Goal: Information Seeking & Learning: Learn about a topic

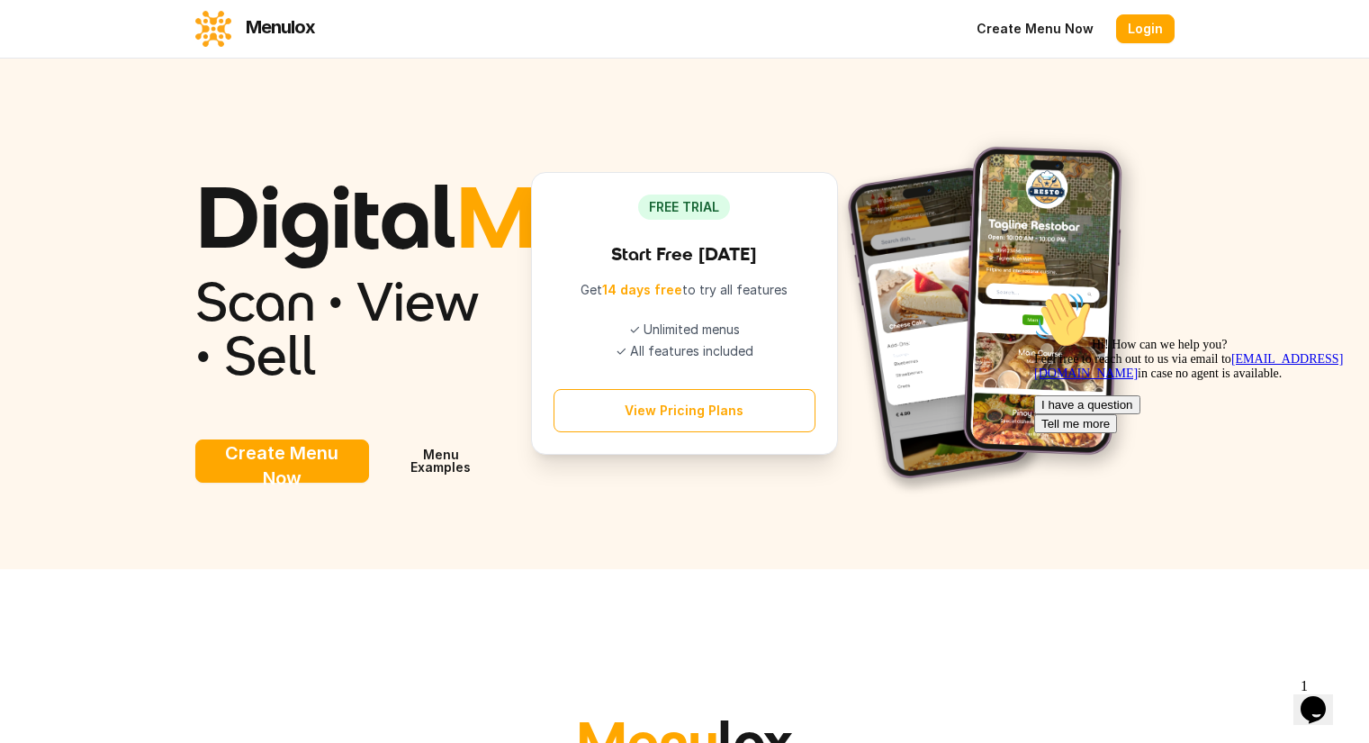
click at [685, 432] on button "View Pricing Plans" at bounding box center [685, 410] width 262 height 43
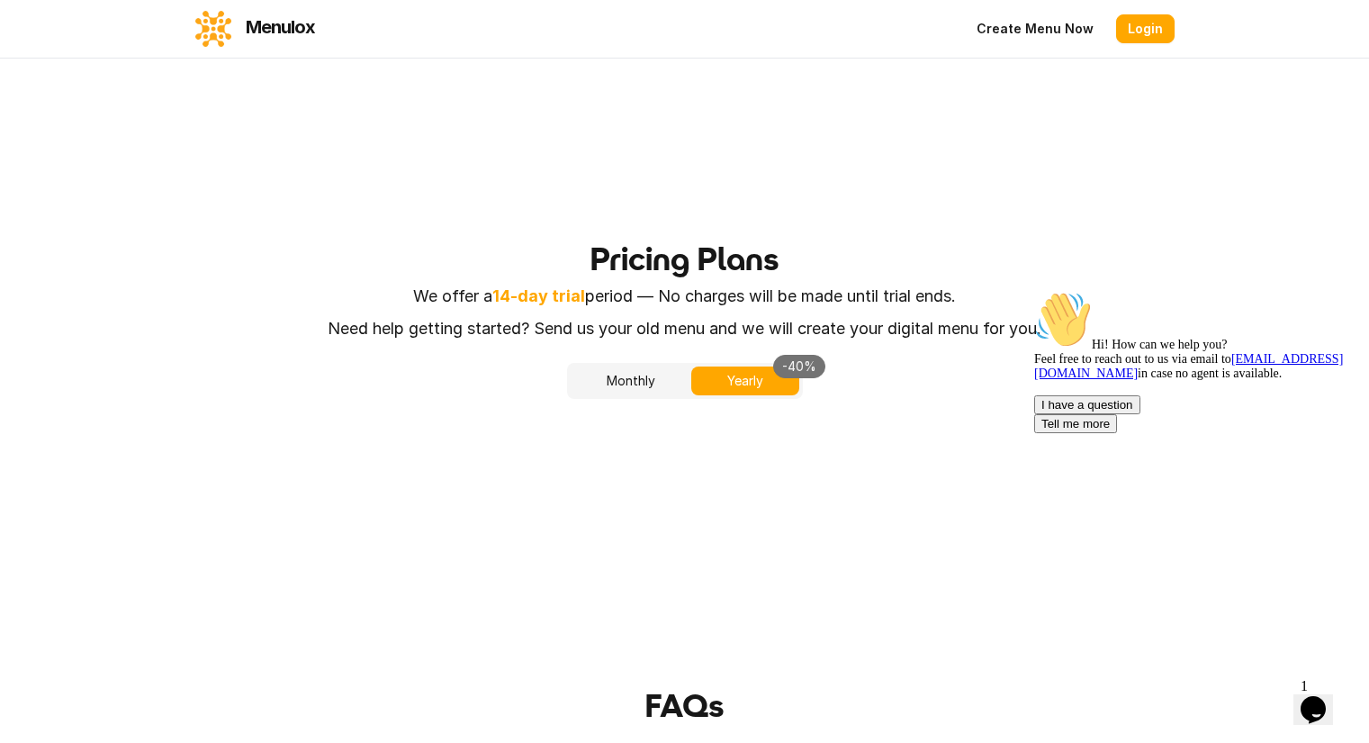
scroll to position [2852, 0]
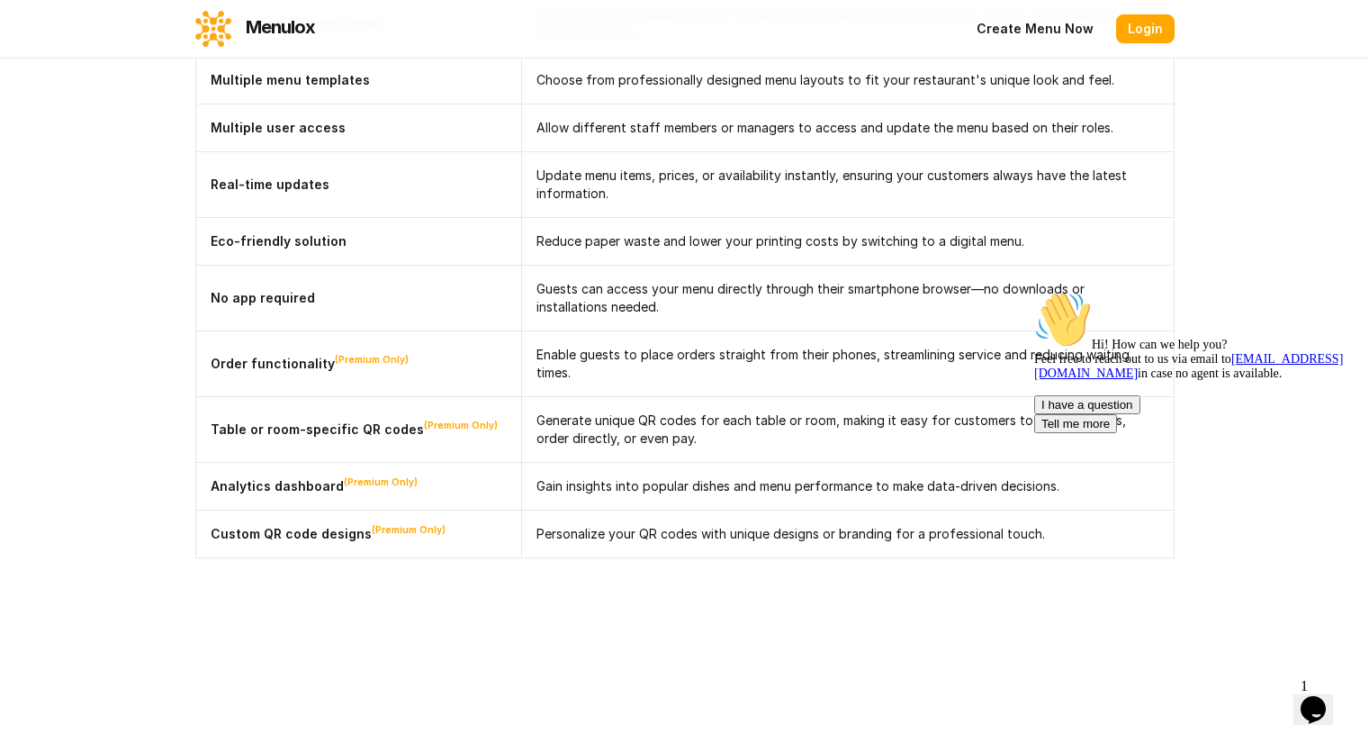
click at [195, 35] on link "Menulox" at bounding box center [255, 29] width 120 height 36
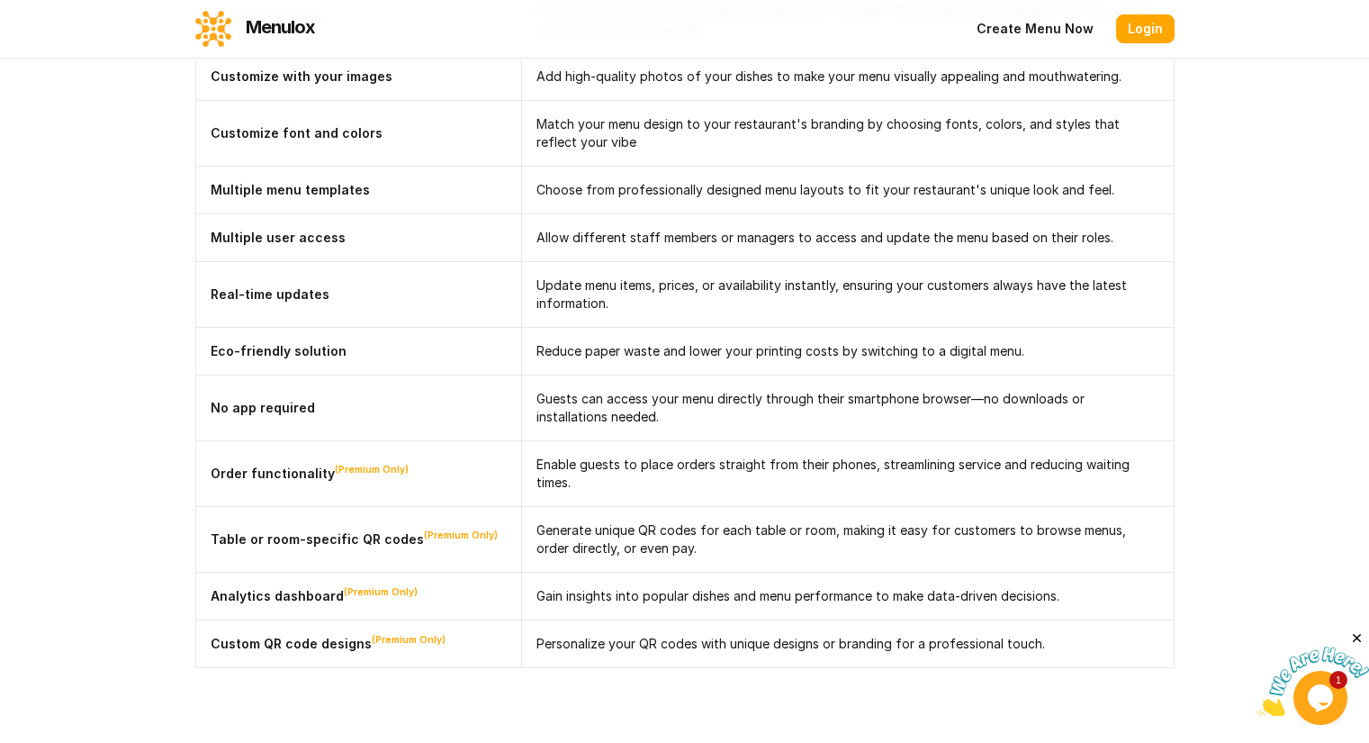
scroll to position [2759, 0]
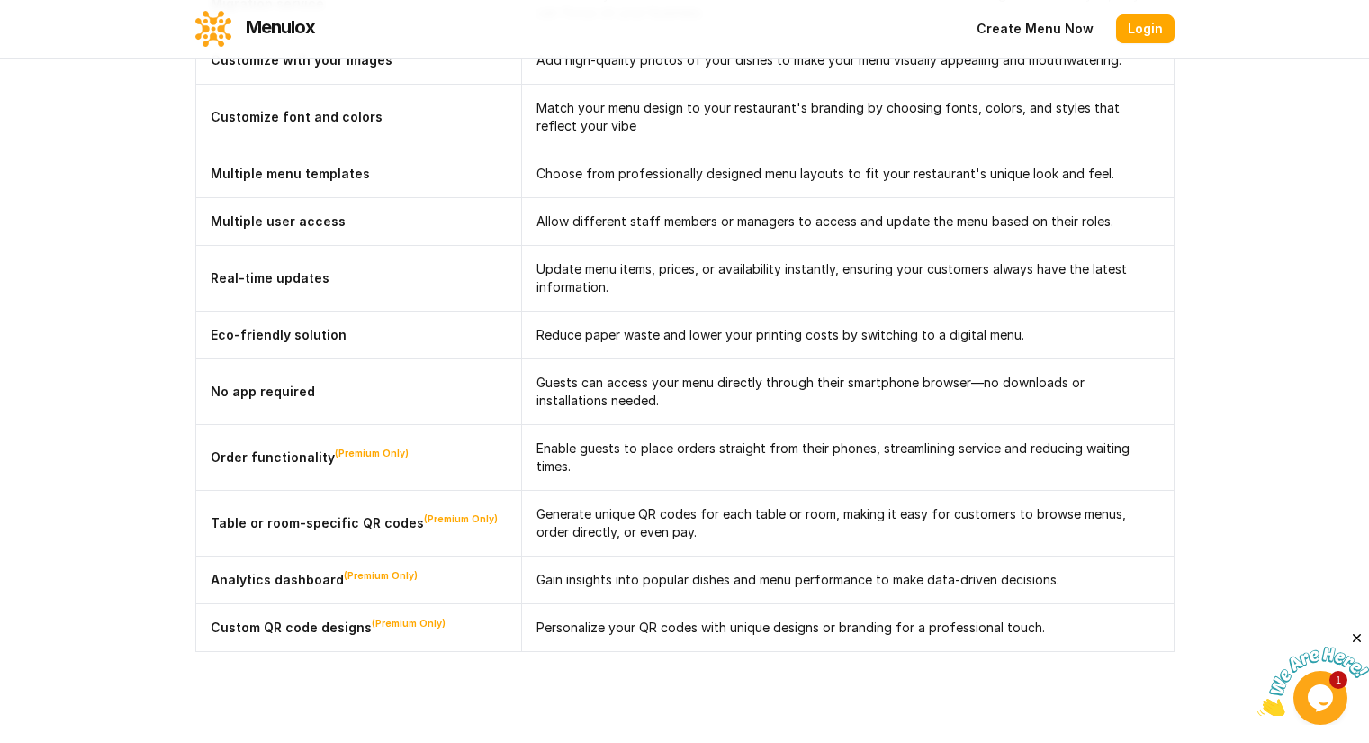
click at [773, 490] on td "Generate unique QR codes for each table or room, making it easy for customers t…" at bounding box center [847, 523] width 653 height 66
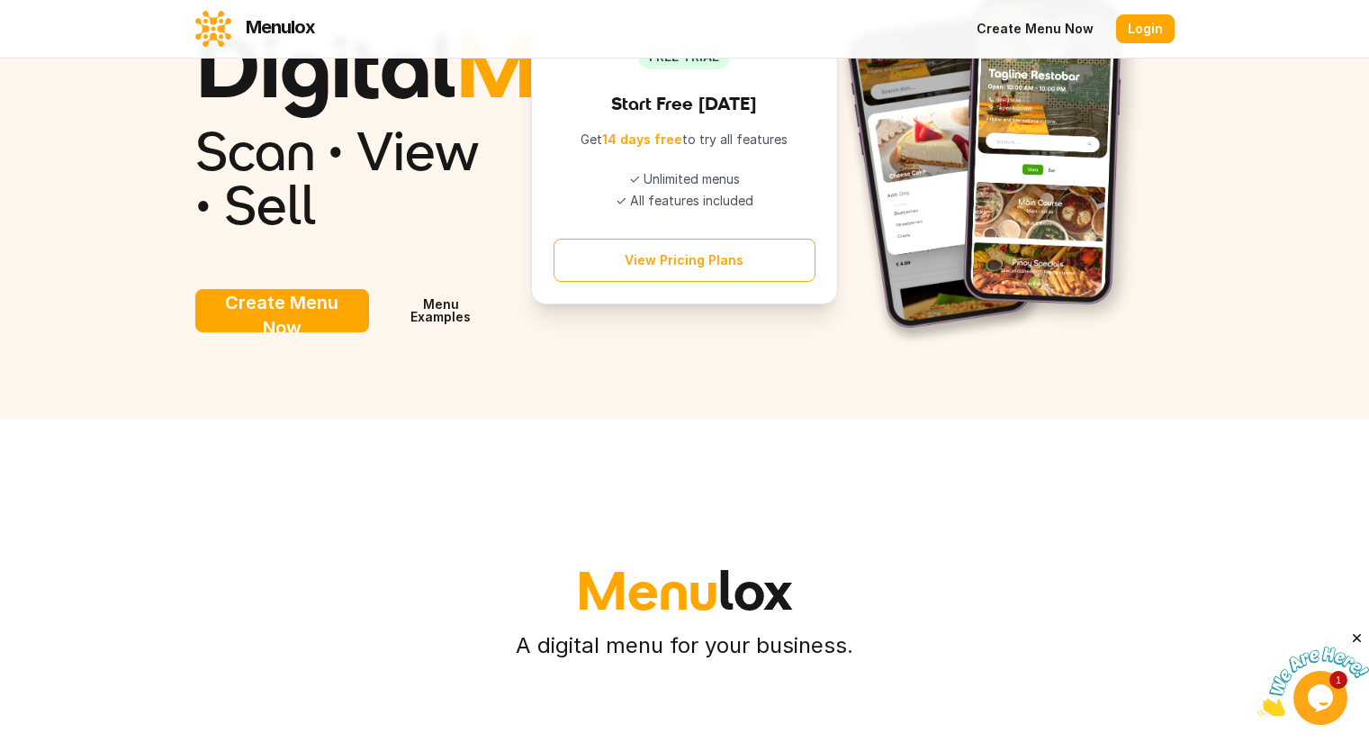
click at [729, 282] on button "View Pricing Plans" at bounding box center [685, 260] width 262 height 43
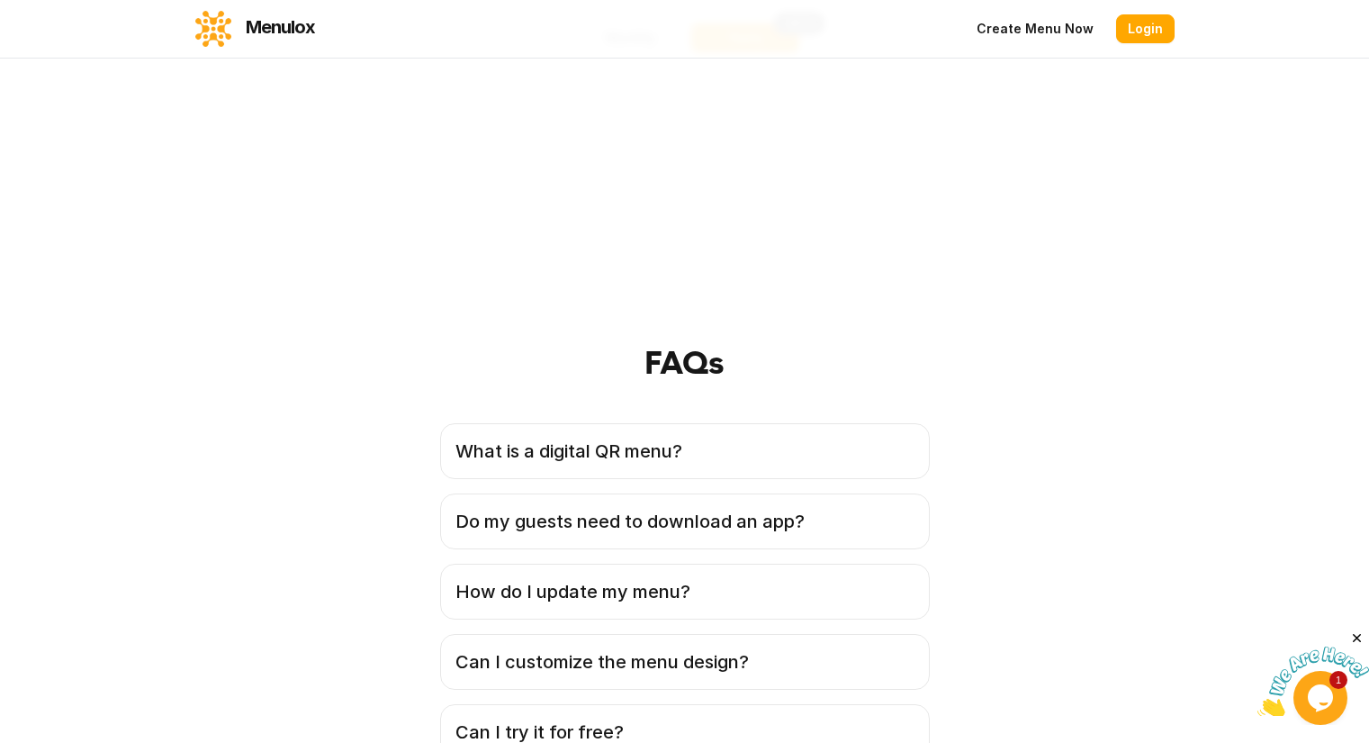
scroll to position [3803, 0]
click at [0, 0] on ul "Everything from basic Table/ room specific QR codes with order functionality Cu…" at bounding box center [0, 0] width 0 height 0
